Goal: Find contact information: Find contact information

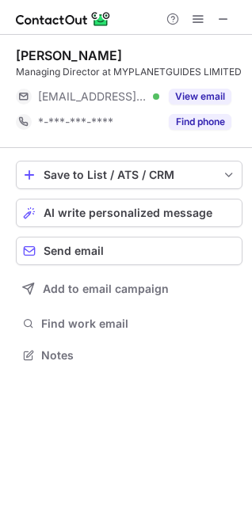
scroll to position [344, 252]
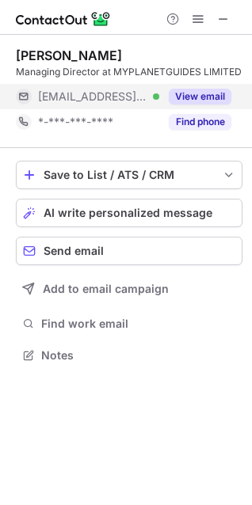
click at [215, 93] on button "View email" at bounding box center [200, 97] width 63 height 16
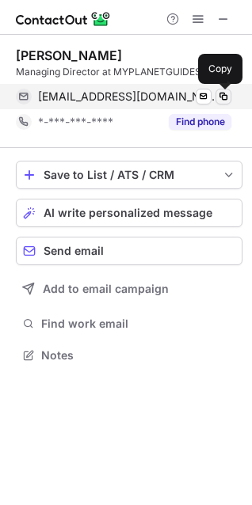
click at [222, 98] on span at bounding box center [223, 96] width 13 height 13
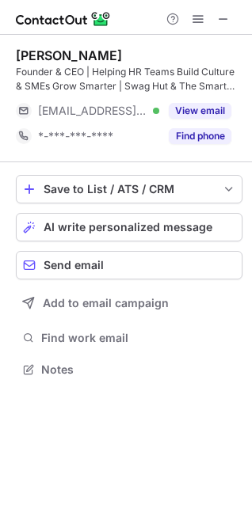
scroll to position [358, 252]
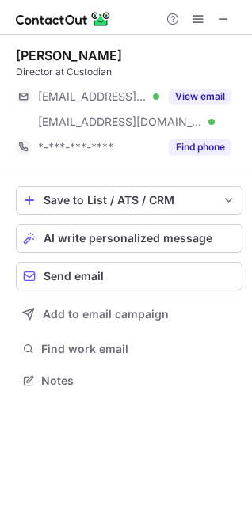
scroll to position [369, 252]
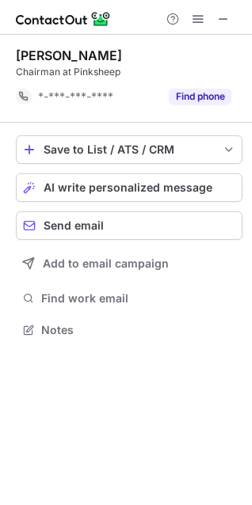
scroll to position [318, 252]
click at [216, 22] on button at bounding box center [223, 19] width 19 height 19
click at [202, 78] on div "Chairman at Pinksheep" at bounding box center [129, 72] width 226 height 14
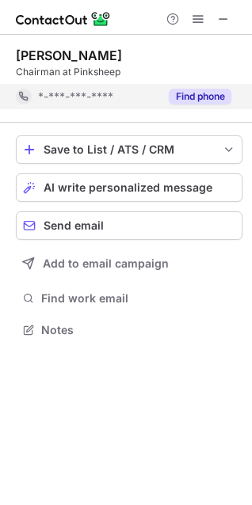
click at [199, 93] on button "Find phone" at bounding box center [200, 97] width 63 height 16
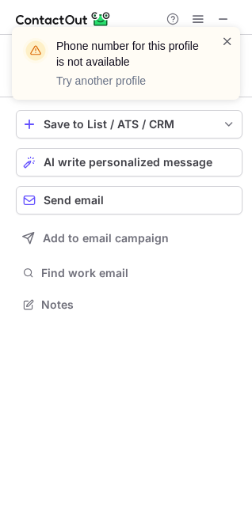
scroll to position [293, 252]
click at [228, 44] on span at bounding box center [227, 41] width 13 height 16
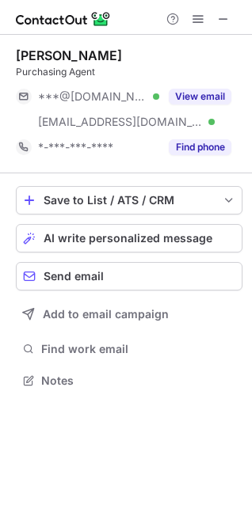
scroll to position [369, 252]
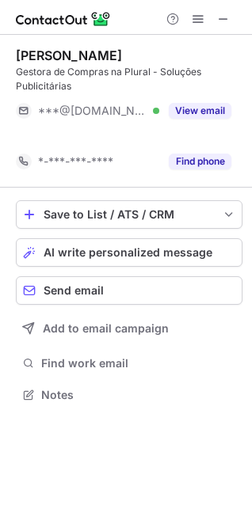
scroll to position [358, 252]
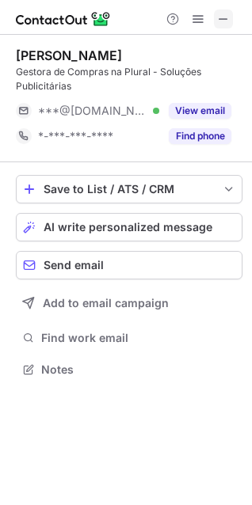
click at [219, 18] on span at bounding box center [223, 19] width 13 height 13
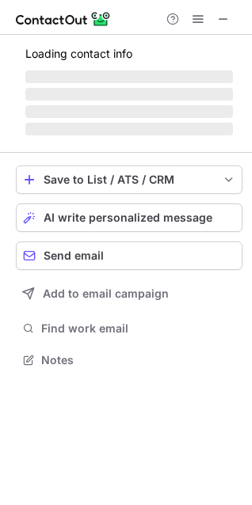
scroll to position [7, 7]
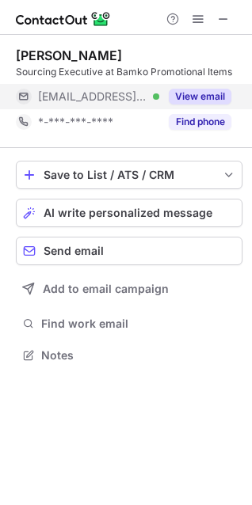
click at [203, 94] on button "View email" at bounding box center [200, 97] width 63 height 16
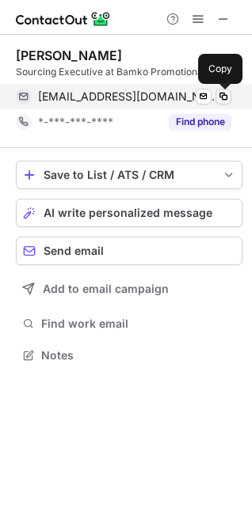
click at [225, 90] on span at bounding box center [223, 96] width 13 height 13
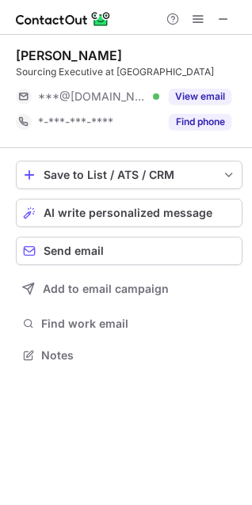
scroll to position [344, 252]
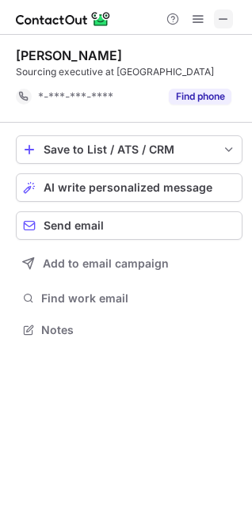
click at [221, 25] on span at bounding box center [223, 19] width 13 height 13
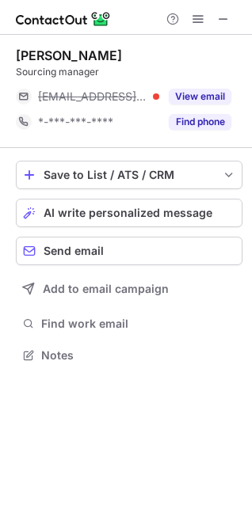
scroll to position [344, 252]
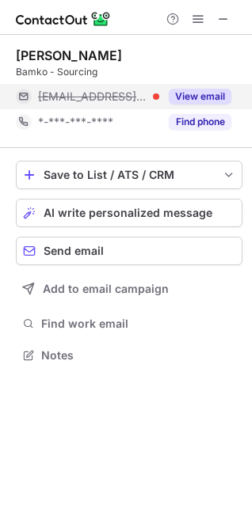
click at [199, 95] on button "View email" at bounding box center [200, 97] width 63 height 16
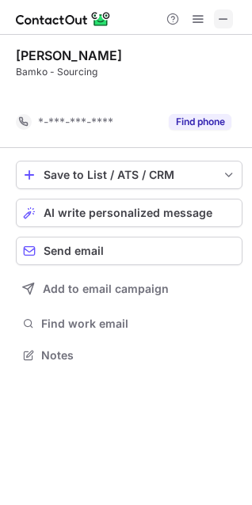
scroll to position [318, 252]
click at [224, 21] on span at bounding box center [223, 19] width 13 height 13
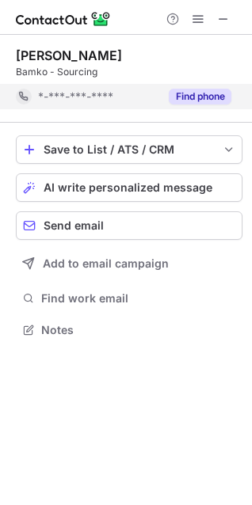
click at [202, 97] on button "Find phone" at bounding box center [200, 97] width 63 height 16
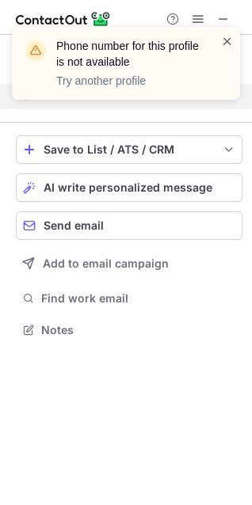
click at [225, 40] on span at bounding box center [227, 41] width 13 height 16
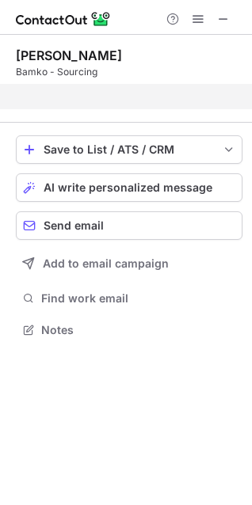
click at [219, 18] on div "Phone number for this profile is not available Try another profile" at bounding box center [125, 69] width 253 height 117
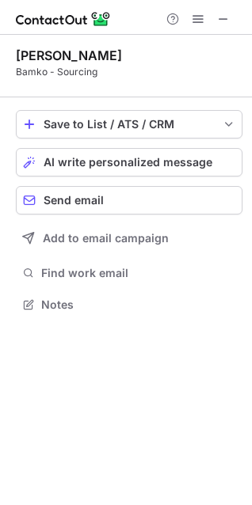
click at [218, 19] on span at bounding box center [223, 19] width 13 height 13
click at [215, 21] on button at bounding box center [223, 19] width 19 height 19
